Goal: Task Accomplishment & Management: Manage account settings

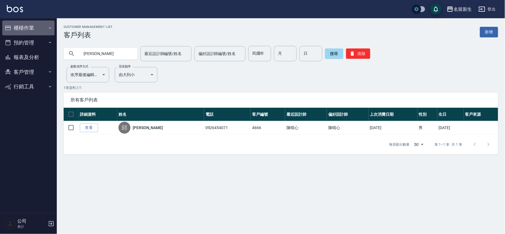
click at [30, 27] on button "櫃檯作業" at bounding box center [28, 27] width 52 height 15
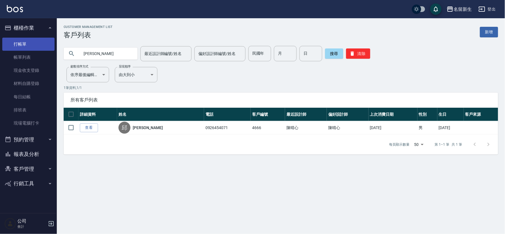
click at [29, 39] on link "打帳單" at bounding box center [28, 44] width 52 height 13
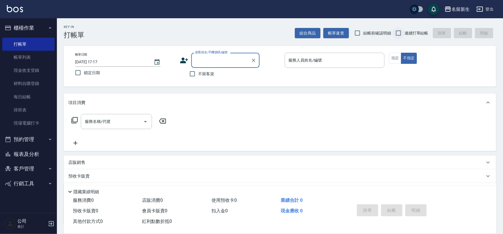
click at [403, 36] on input "連續打單結帳" at bounding box center [398, 33] width 12 height 12
checkbox input "true"
click at [186, 56] on icon at bounding box center [184, 60] width 9 height 9
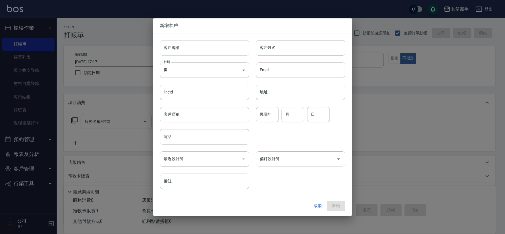
click at [194, 46] on input "客戶編號" at bounding box center [204, 47] width 89 height 15
type input "3454"
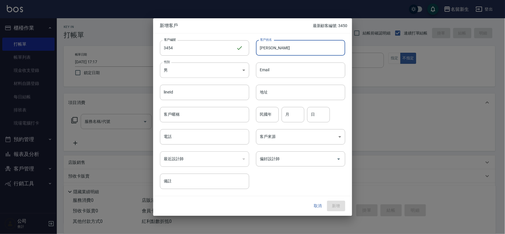
type input "[PERSON_NAME]"
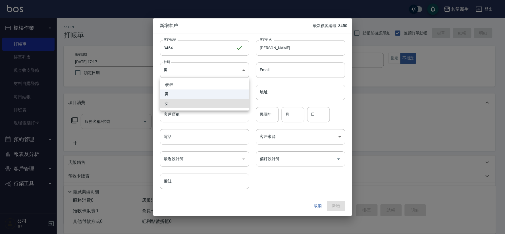
type input "[DEMOGRAPHIC_DATA]"
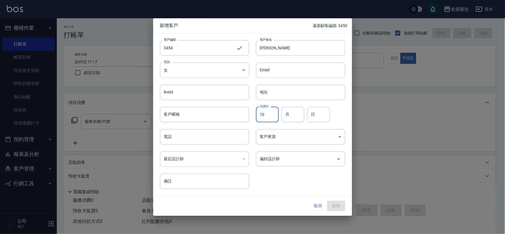
type input "70"
type input "08"
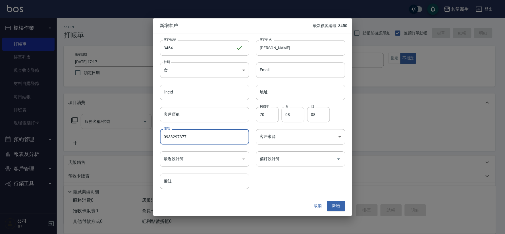
type input "0933297377"
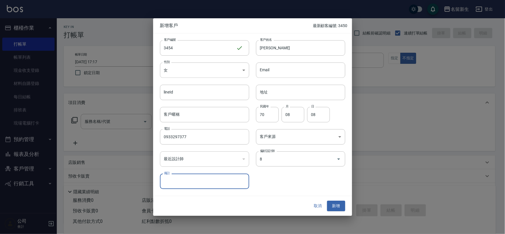
type input "陳欣如"
click at [327, 201] on button "新增" at bounding box center [336, 206] width 18 height 11
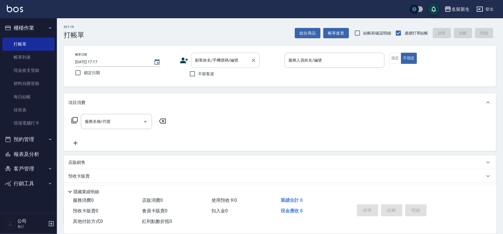
click at [207, 67] on div "顧客姓名/手機號碼/編號" at bounding box center [225, 60] width 68 height 15
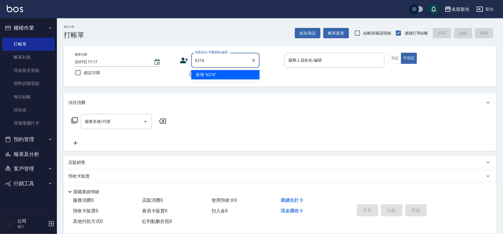
type input "6274"
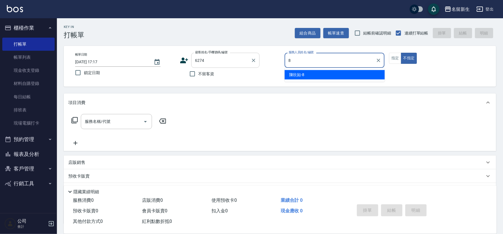
type input "8"
type button "false"
type input "[PERSON_NAME]-8"
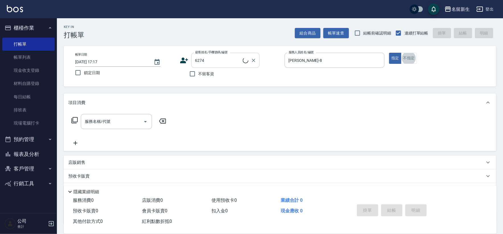
type input "[PERSON_NAME]/0981858439/6274"
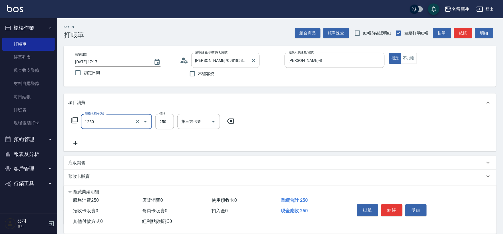
type input "洗髮250(1250)"
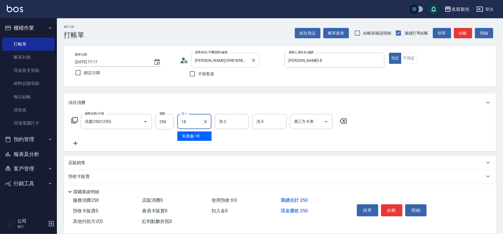
type input "[PERSON_NAME]-18"
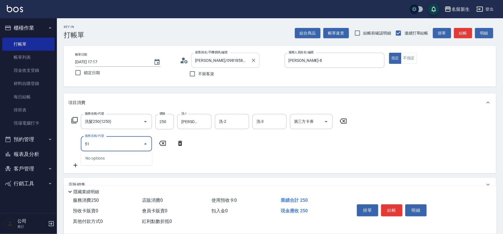
type input "5"
type input "原價1501~2000護髮(52000)"
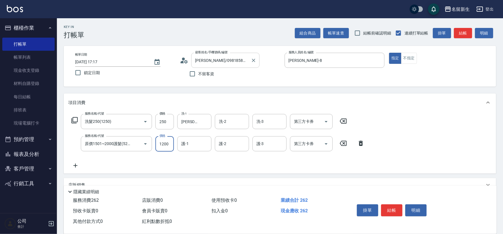
type input "1200"
type input "[PERSON_NAME]-18"
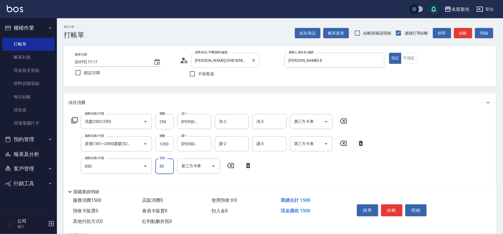
type input "吹捲(850)"
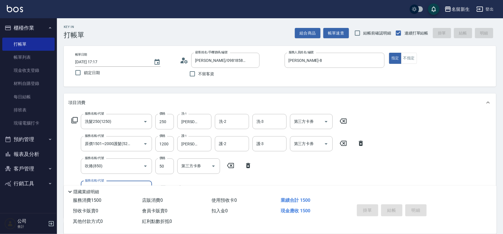
type input "[DATE] 17:18"
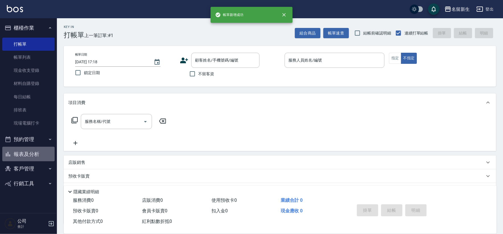
click at [46, 153] on button "報表及分析" at bounding box center [28, 153] width 52 height 15
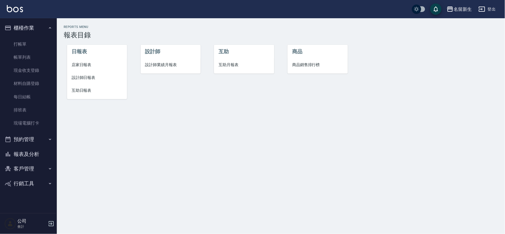
click at [86, 87] on span "互助日報表" at bounding box center [97, 90] width 51 height 6
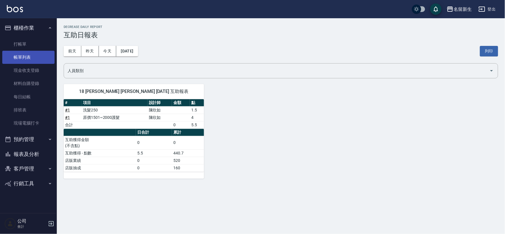
click at [38, 54] on link "帳單列表" at bounding box center [28, 57] width 52 height 13
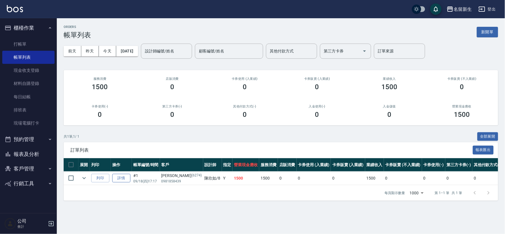
click at [121, 175] on link "詳情" at bounding box center [121, 177] width 18 height 9
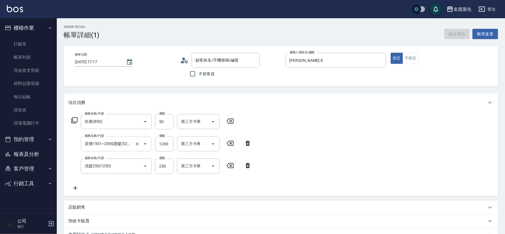
type input "[DATE] 17:17"
type input "[PERSON_NAME]-8"
type input "吹捲(850)"
type input "原價1501~2000護髮(52000)"
type input "洗髮250(1250)"
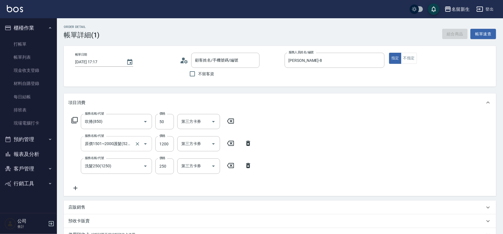
click at [131, 145] on input "原價1501~2000護髮(52000)" at bounding box center [108, 144] width 50 height 10
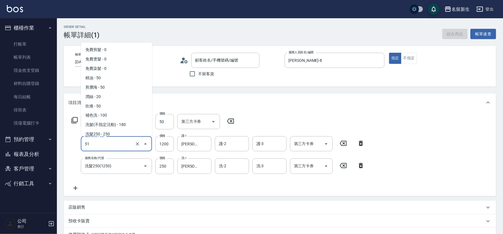
type input "512"
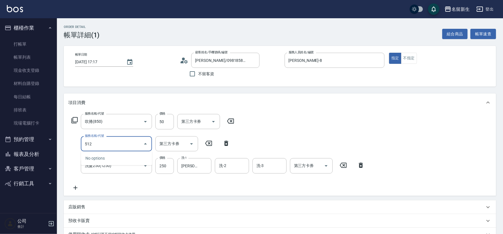
type input "[PERSON_NAME]/0981858439/6274"
type input "原價801~1200護髮(51200)"
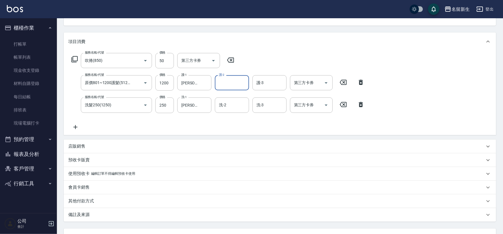
scroll to position [109, 0]
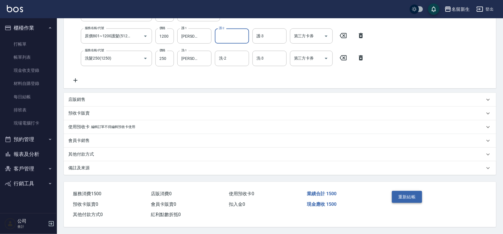
click at [401, 196] on button "重新結帳" at bounding box center [407, 197] width 30 height 12
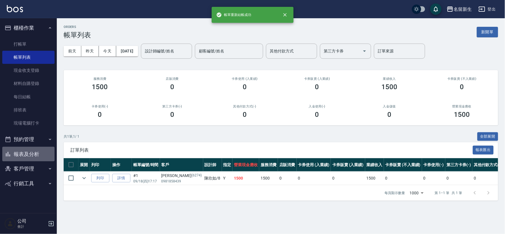
click at [27, 153] on button "報表及分析" at bounding box center [28, 153] width 52 height 15
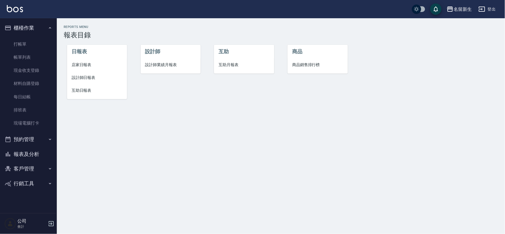
click at [90, 85] on li "互助日報表" at bounding box center [97, 90] width 60 height 13
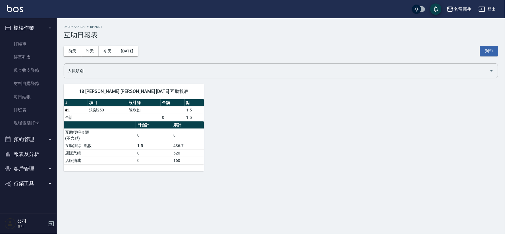
click at [23, 154] on button "報表及分析" at bounding box center [28, 153] width 52 height 15
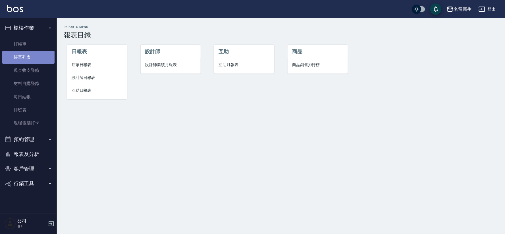
click at [34, 54] on link "帳單列表" at bounding box center [28, 57] width 52 height 13
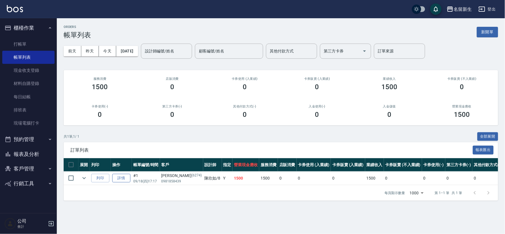
click at [120, 175] on link "詳情" at bounding box center [121, 177] width 18 height 9
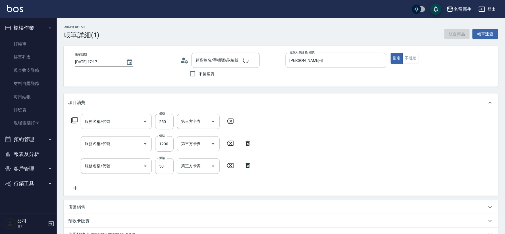
type input "[DATE] 17:17"
type input "[PERSON_NAME]-8"
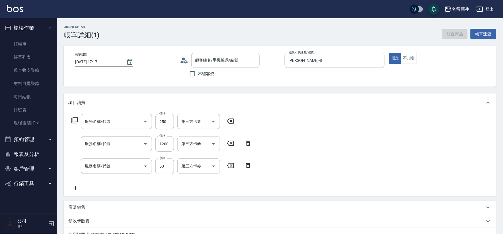
type input "洗髮250(1250)"
type input "原價801~1200護髮(51200)"
type input "吹捲(850)"
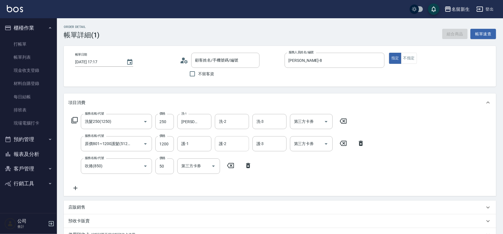
type input "[PERSON_NAME]/0981858439/6274"
click at [191, 142] on input "護-1" at bounding box center [194, 144] width 29 height 10
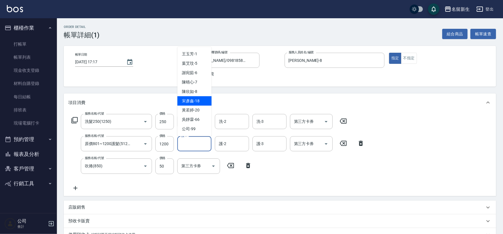
click at [200, 100] on div "[PERSON_NAME]-18" at bounding box center [194, 100] width 34 height 9
type input "[PERSON_NAME]-18"
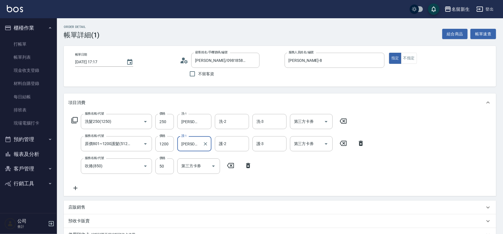
scroll to position [109, 0]
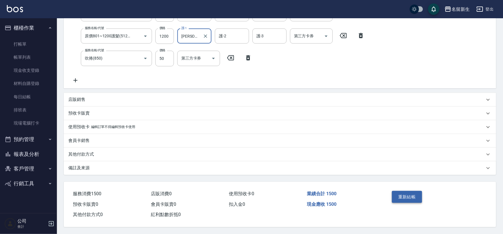
click at [403, 200] on button "重新結帳" at bounding box center [407, 197] width 30 height 12
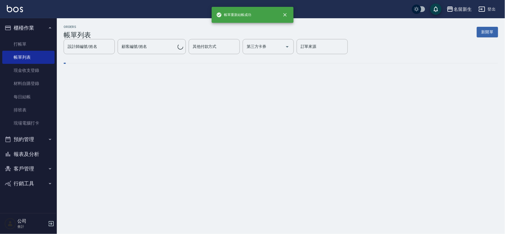
click at [41, 151] on button "報表及分析" at bounding box center [28, 153] width 52 height 15
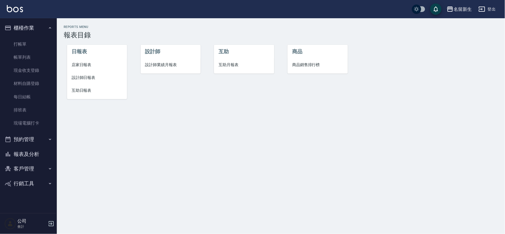
click at [78, 87] on span "互助日報表" at bounding box center [97, 90] width 51 height 6
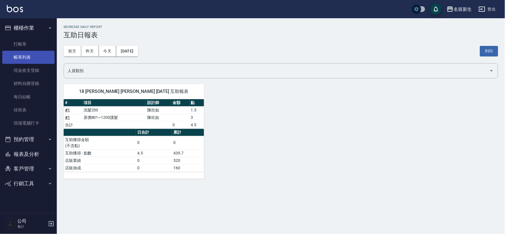
click at [47, 58] on link "帳單列表" at bounding box center [28, 57] width 52 height 13
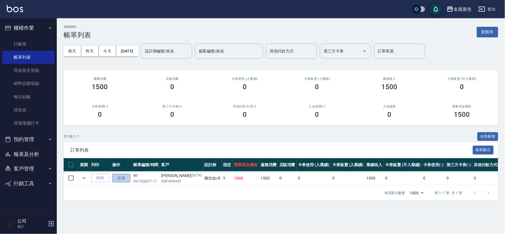
click at [129, 174] on link "詳情" at bounding box center [121, 177] width 18 height 9
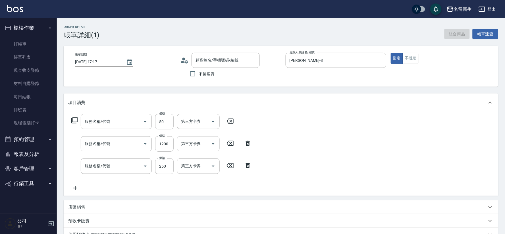
type input "[DATE] 17:17"
type input "[PERSON_NAME]-8"
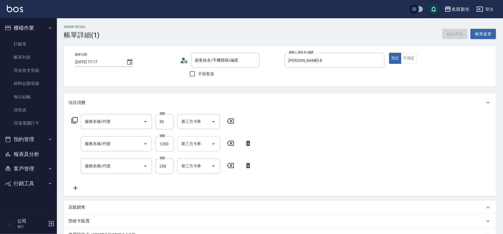
type input "吹捲(850)"
type input "原價801~1200護髮(51200)"
type input "洗髮250(1250)"
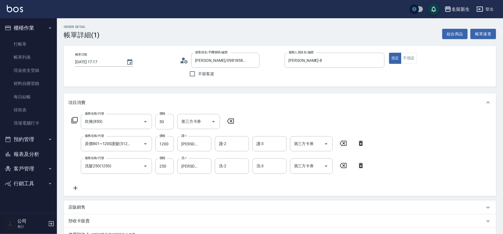
type input "[PERSON_NAME]/0981858439/6274"
click at [129, 144] on input "原價801~1200護髮(51200)" at bounding box center [108, 144] width 50 height 10
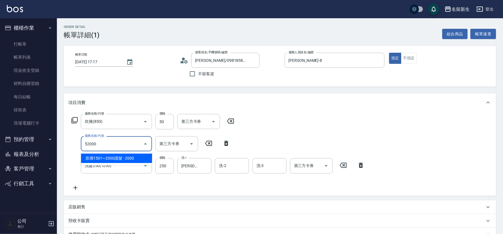
type input "原價1501~2000護髮(52000)"
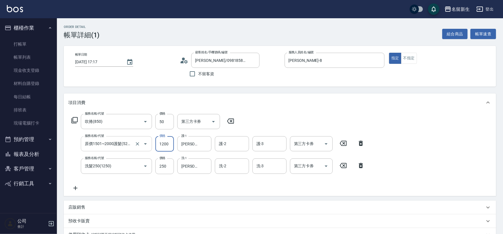
type input "1200"
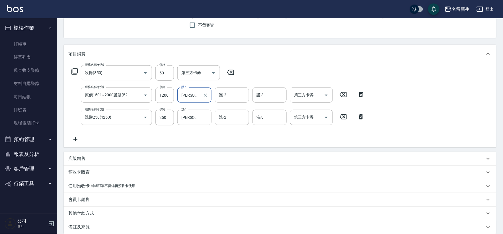
scroll to position [109, 0]
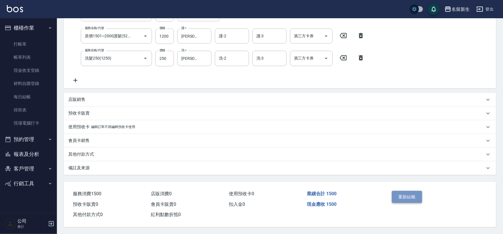
click at [398, 191] on button "重新結帳" at bounding box center [407, 197] width 30 height 12
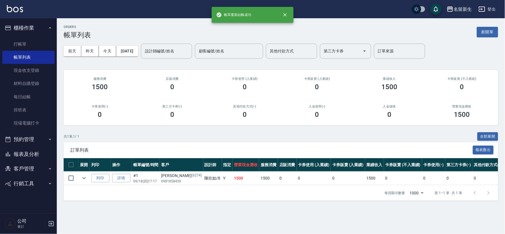
click at [33, 150] on button "報表及分析" at bounding box center [28, 153] width 52 height 15
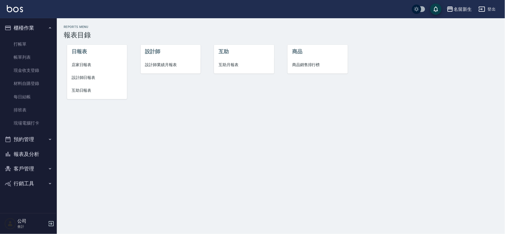
click at [89, 78] on span "設計師日報表" at bounding box center [97, 78] width 51 height 6
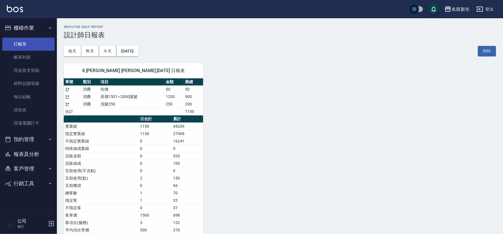
click at [43, 47] on link "打帳單" at bounding box center [28, 44] width 52 height 13
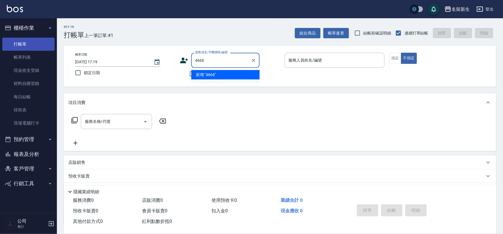
type input "4666"
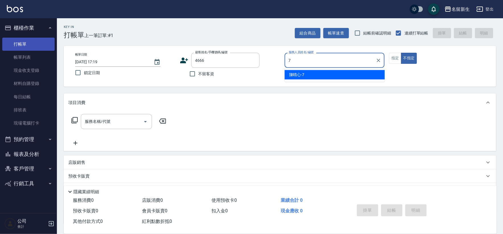
type input "[PERSON_NAME]-7"
type button "false"
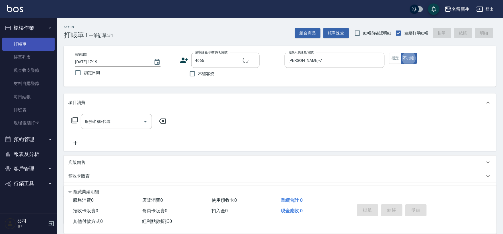
type input "[PERSON_NAME]/0926454071/4666"
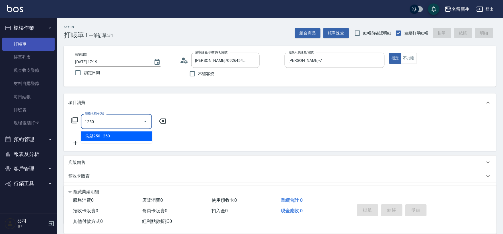
type input "洗髮250(1250)"
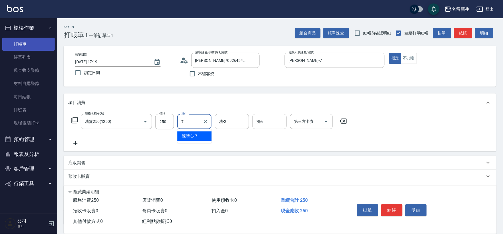
type input "[PERSON_NAME]-7"
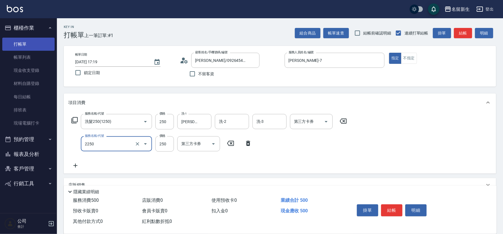
type input "剪髮(2250)"
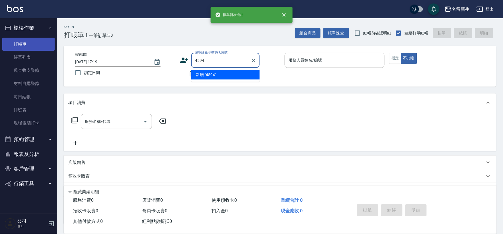
type input "4594"
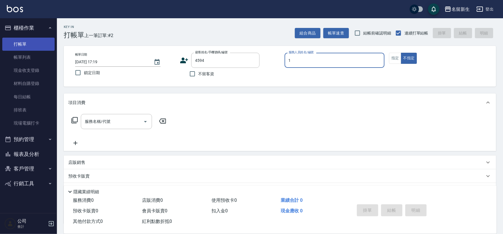
type input "[PERSON_NAME]-1"
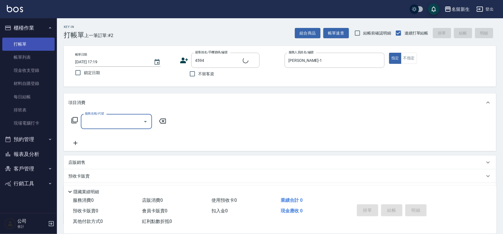
type input "2"
type input "[PERSON_NAME]/0927683835/4594"
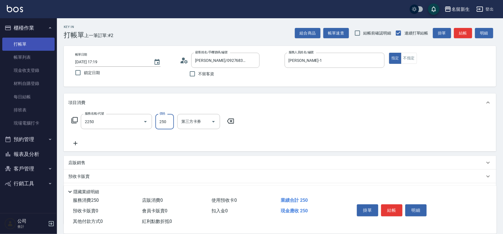
type input "剪髮(2250)"
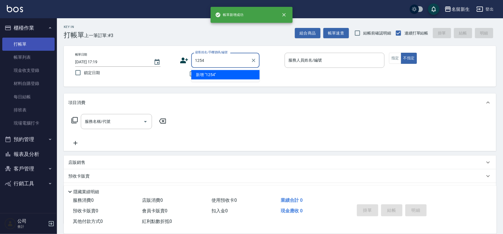
type input "1254"
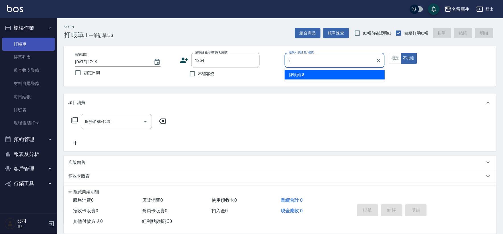
type input "[PERSON_NAME]-8"
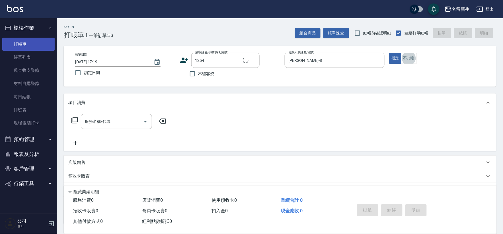
type input "3"
type input "[PERSON_NAME]/0952860482/1254"
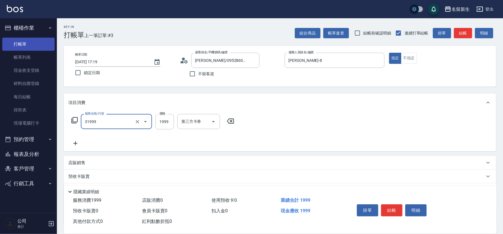
type input "1999以下燙髮(31999)"
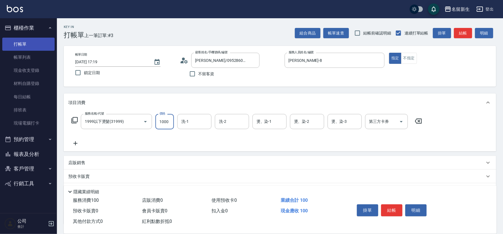
type input "1000"
type input "[PERSON_NAME]-18"
type input "[PERSON_NAME]-8"
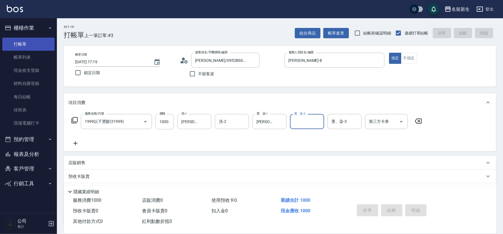
type input "[DATE] 17:20"
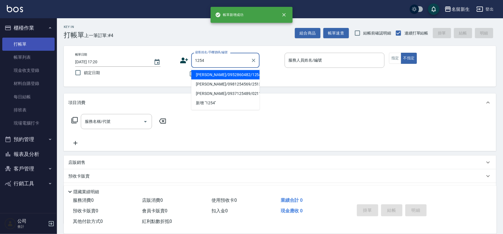
type input "[PERSON_NAME]/0952860482/1254"
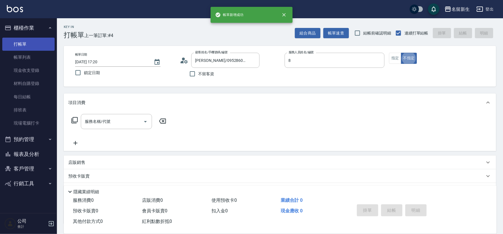
type input "[PERSON_NAME]-8"
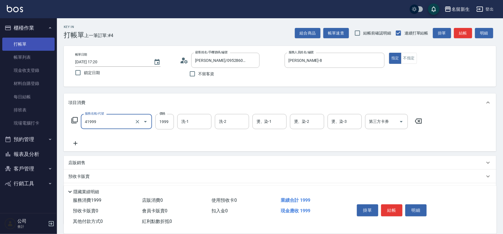
type input "1999以下染髮(41999)"
type input "1500"
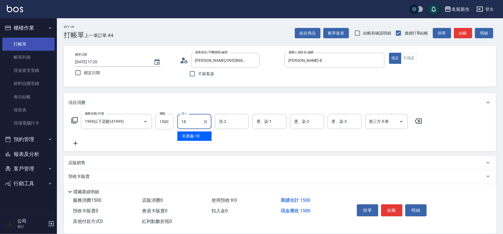
type input "[PERSON_NAME]-18"
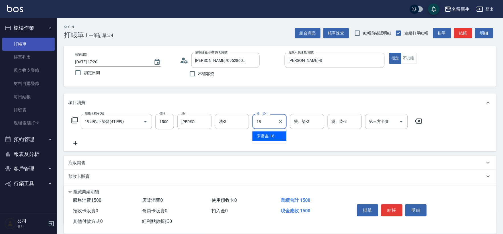
type input "[PERSON_NAME]-18"
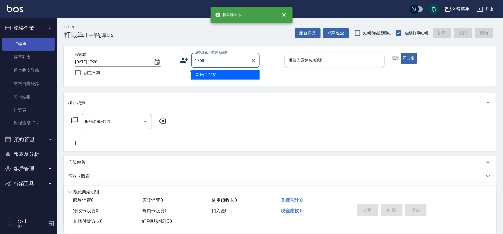
type input "1268"
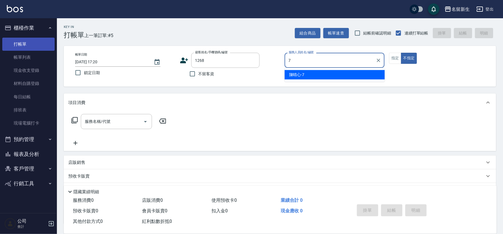
type input "[PERSON_NAME]-7"
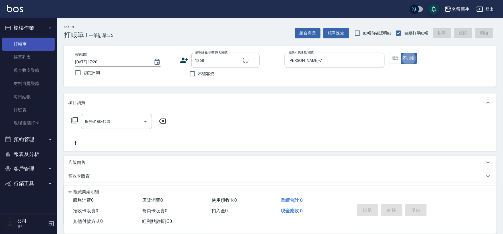
type input "[PERSON_NAME]/0930901561/1268"
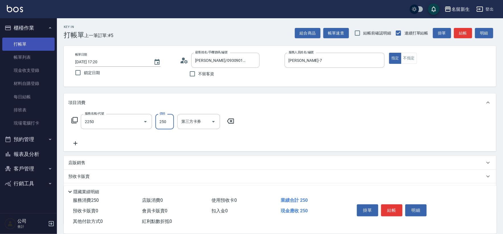
type input "剪髮(2250)"
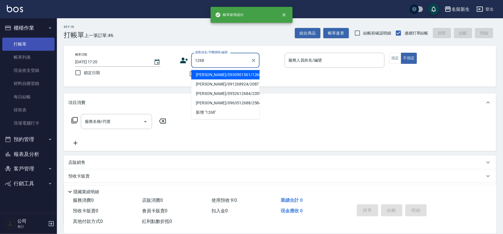
type input "[PERSON_NAME]/0930901561/1268"
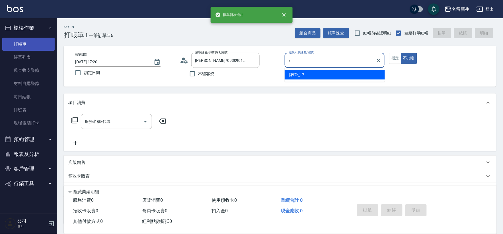
type input "[PERSON_NAME]-7"
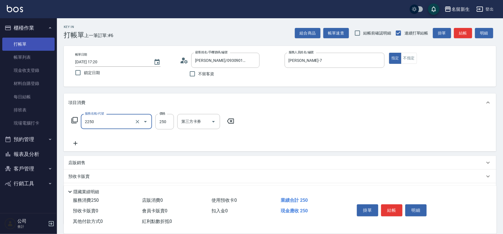
type input "剪髮(2250)"
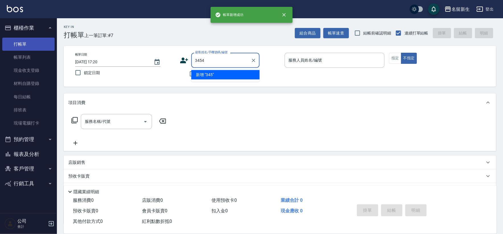
type input "3454"
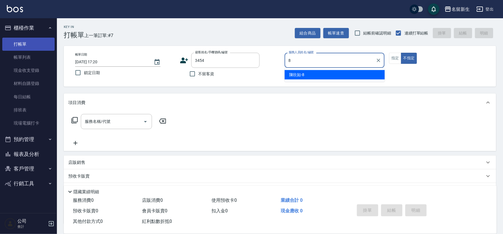
type input "[PERSON_NAME]-8"
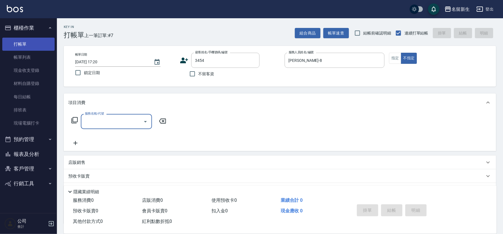
type input "3"
type input "[PERSON_NAME]/0933297377/3454"
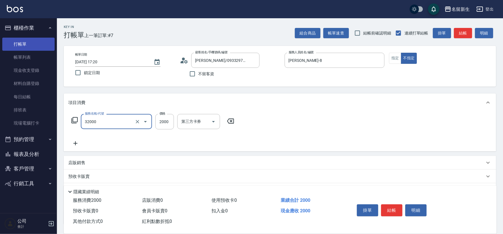
type input "2000以上燙髮(32000)"
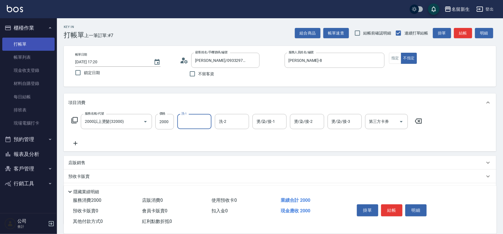
type input "8"
type input "[PERSON_NAME]-18"
type input "[PERSON_NAME]-8"
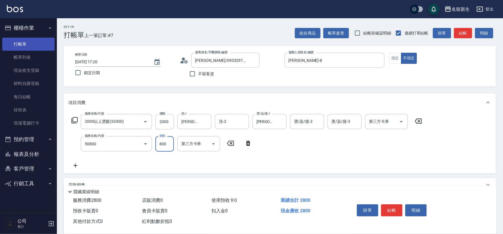
type input "原價401~800護髮(50800)"
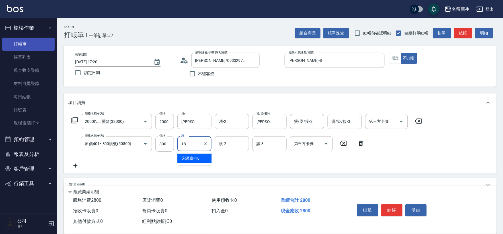
type input "[PERSON_NAME]-18"
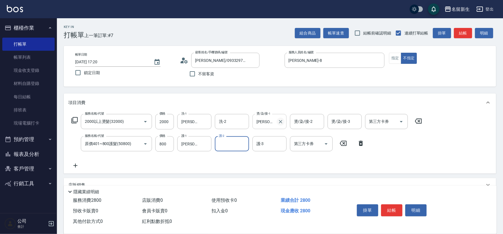
click at [276, 123] on button "Clear" at bounding box center [280, 121] width 8 height 8
type input "[PERSON_NAME]-8"
type input "[PERSON_NAME]-18"
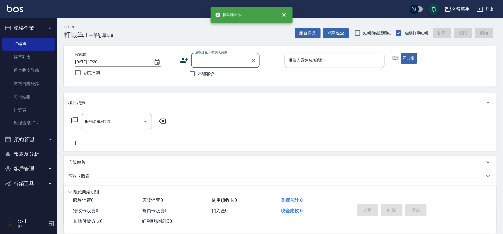
click at [35, 157] on button "報表及分析" at bounding box center [28, 153] width 52 height 15
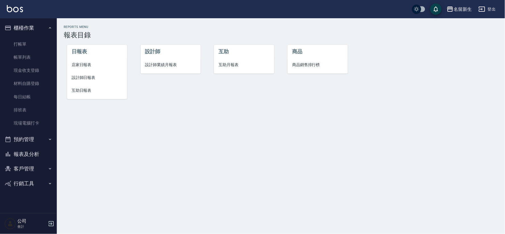
click at [84, 76] on span "設計師日報表" at bounding box center [97, 78] width 51 height 6
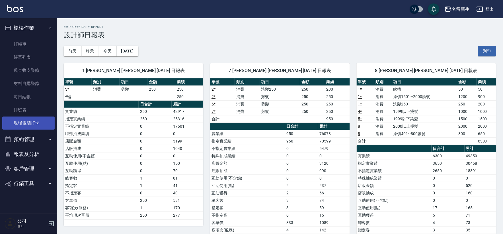
click at [47, 123] on link "現場電腦打卡" at bounding box center [28, 122] width 52 height 13
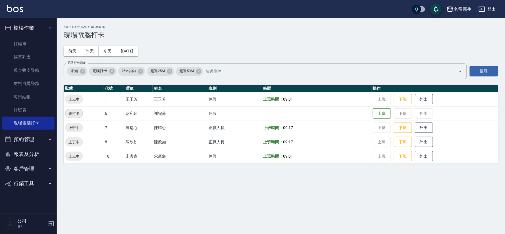
click at [33, 158] on button "報表及分析" at bounding box center [28, 153] width 52 height 15
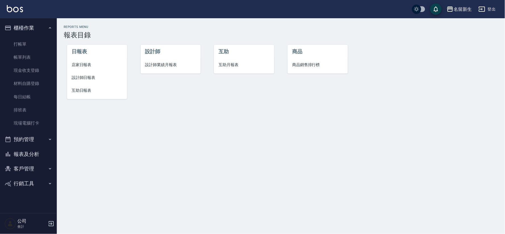
click at [94, 92] on span "互助日報表" at bounding box center [97, 90] width 51 height 6
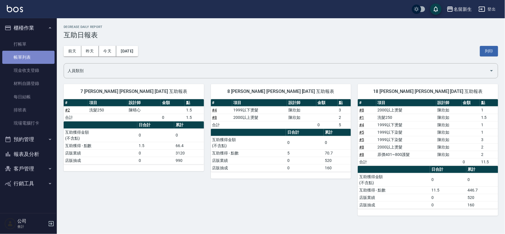
click at [33, 54] on link "帳單列表" at bounding box center [28, 57] width 52 height 13
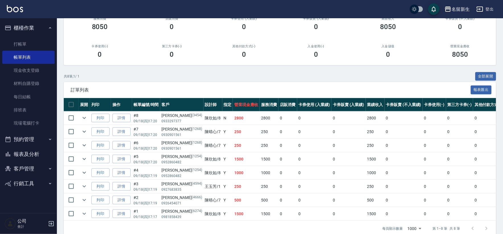
scroll to position [74, 0]
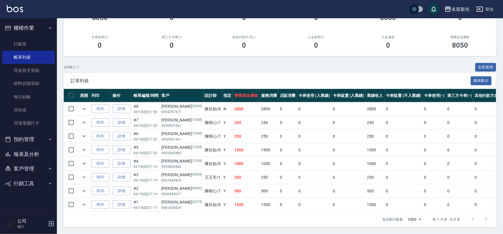
click at [5, 152] on icon "button" at bounding box center [8, 153] width 7 height 7
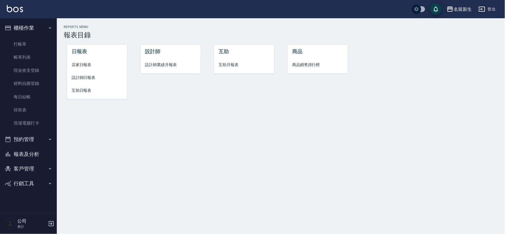
click at [152, 65] on span "設計師業績月報表" at bounding box center [170, 65] width 51 height 6
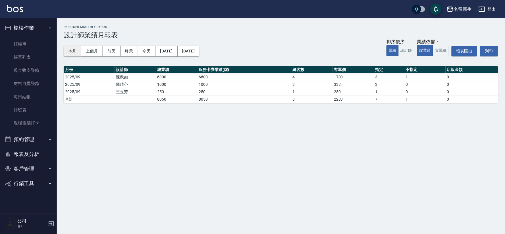
click at [76, 49] on button "本月" at bounding box center [73, 51] width 18 height 11
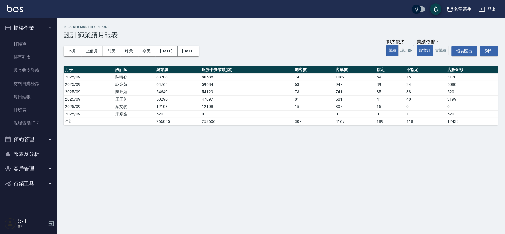
click at [30, 154] on button "報表及分析" at bounding box center [28, 153] width 52 height 15
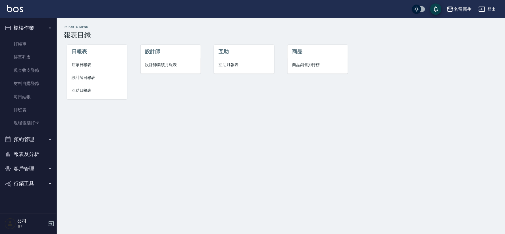
click at [78, 80] on span "設計師日報表" at bounding box center [97, 78] width 51 height 6
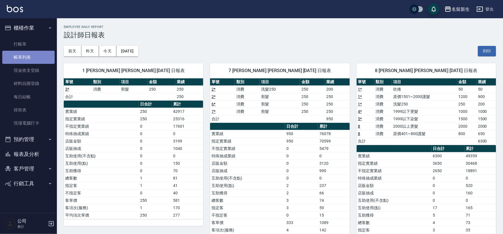
click at [20, 57] on link "帳單列表" at bounding box center [28, 57] width 52 height 13
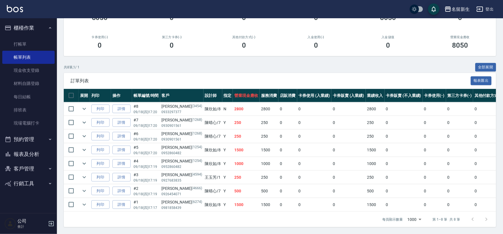
scroll to position [74, 0]
click at [119, 161] on link "詳情" at bounding box center [121, 163] width 18 height 9
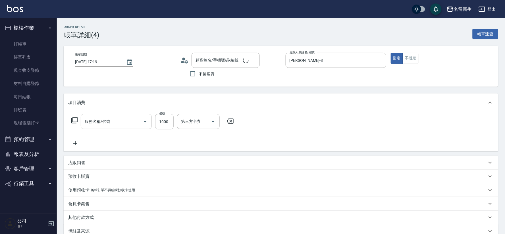
type input "[DATE] 17:19"
type input "[PERSON_NAME]-8"
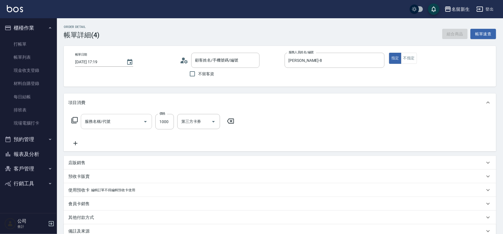
type input "1999以下燙髮(31999)"
click at [123, 121] on input "1999以下燙髮(31999)" at bounding box center [108, 121] width 50 height 10
type input "[PERSON_NAME]/0952860482/1254"
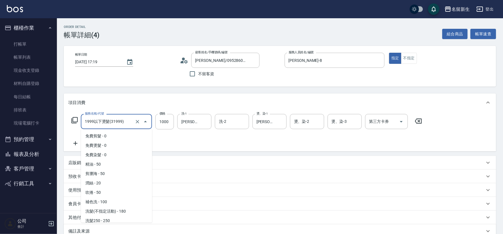
scroll to position [200, 0]
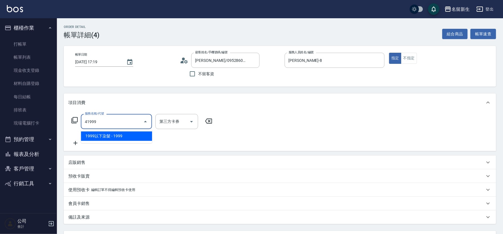
type input "1999以下染髮(41999)"
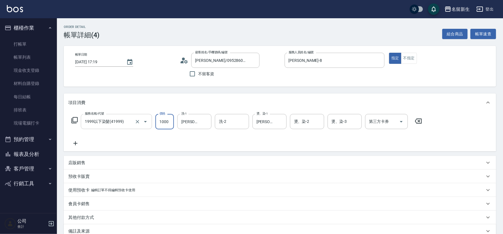
type input "1000"
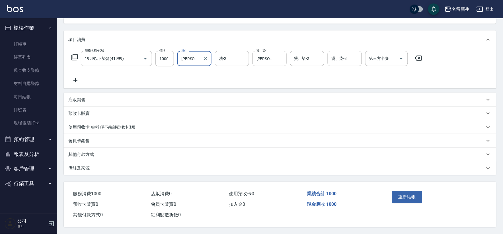
scroll to position [65, 0]
click at [401, 191] on button "重新結帳" at bounding box center [407, 197] width 30 height 12
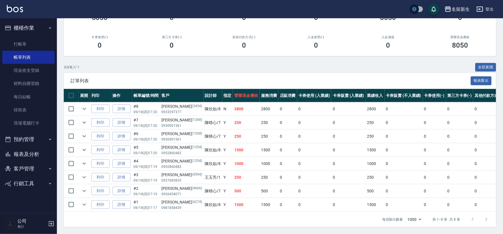
scroll to position [74, 0]
click at [33, 154] on button "報表及分析" at bounding box center [28, 153] width 52 height 15
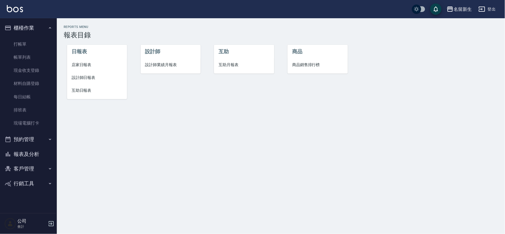
click at [172, 63] on span "設計師業績月報表" at bounding box center [170, 65] width 51 height 6
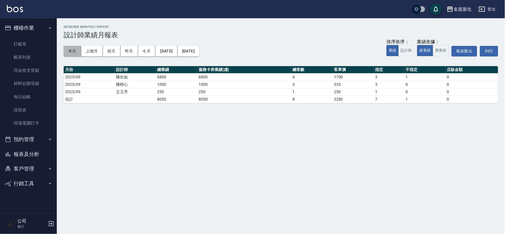
click at [79, 49] on button "本月" at bounding box center [73, 51] width 18 height 11
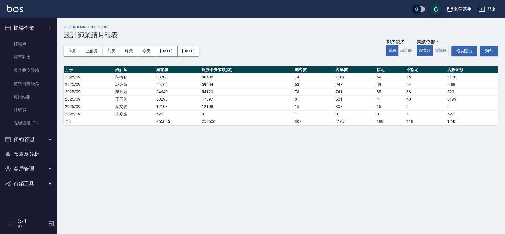
click at [51, 150] on button "報表及分析" at bounding box center [28, 153] width 52 height 15
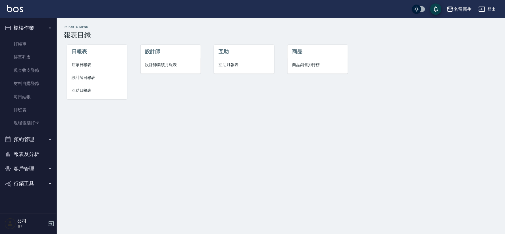
click at [80, 73] on li "設計師日報表" at bounding box center [97, 77] width 60 height 13
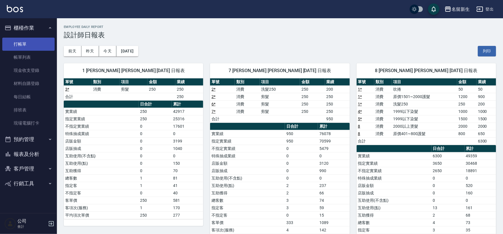
click at [26, 39] on link "打帳單" at bounding box center [28, 44] width 52 height 13
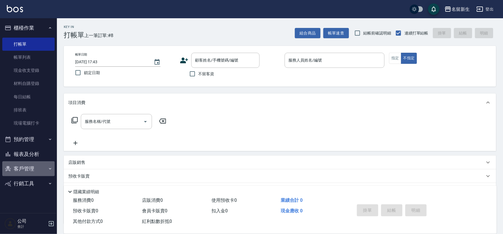
click at [28, 166] on button "客戶管理" at bounding box center [28, 168] width 52 height 15
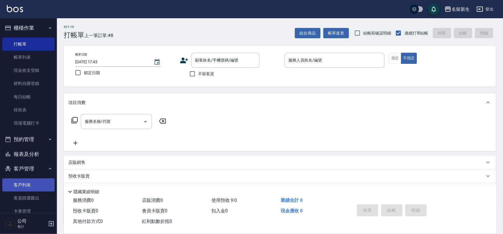
click at [23, 189] on link "客戶列表" at bounding box center [28, 184] width 52 height 13
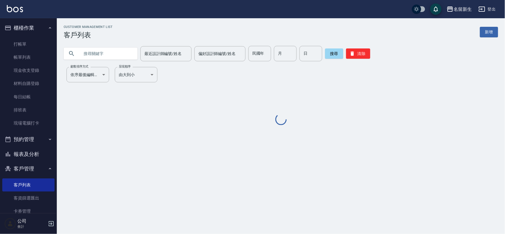
click at [102, 53] on input "text" at bounding box center [106, 53] width 53 height 15
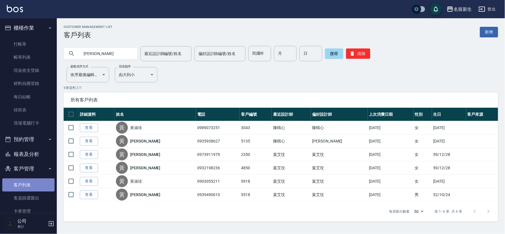
click at [29, 189] on link "客戶列表" at bounding box center [28, 184] width 52 height 13
click at [116, 46] on input "[PERSON_NAME]" at bounding box center [106, 53] width 53 height 15
type input "黃"
type input "0901212001"
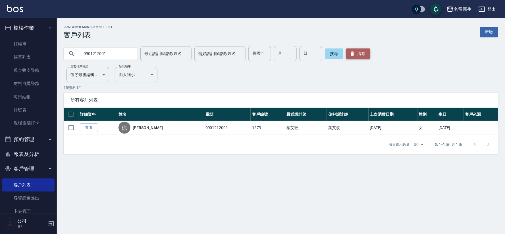
click at [356, 53] on button "清除" at bounding box center [358, 53] width 24 height 10
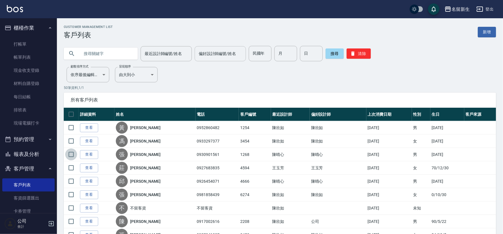
drag, startPoint x: 68, startPoint y: 159, endPoint x: 220, endPoint y: 58, distance: 182.2
click at [68, 159] on input "checkbox" at bounding box center [71, 154] width 12 height 12
checkbox input "true"
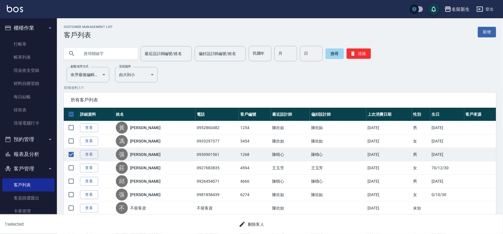
click at [104, 46] on input "text" at bounding box center [106, 53] width 53 height 15
